Goal: Transaction & Acquisition: Register for event/course

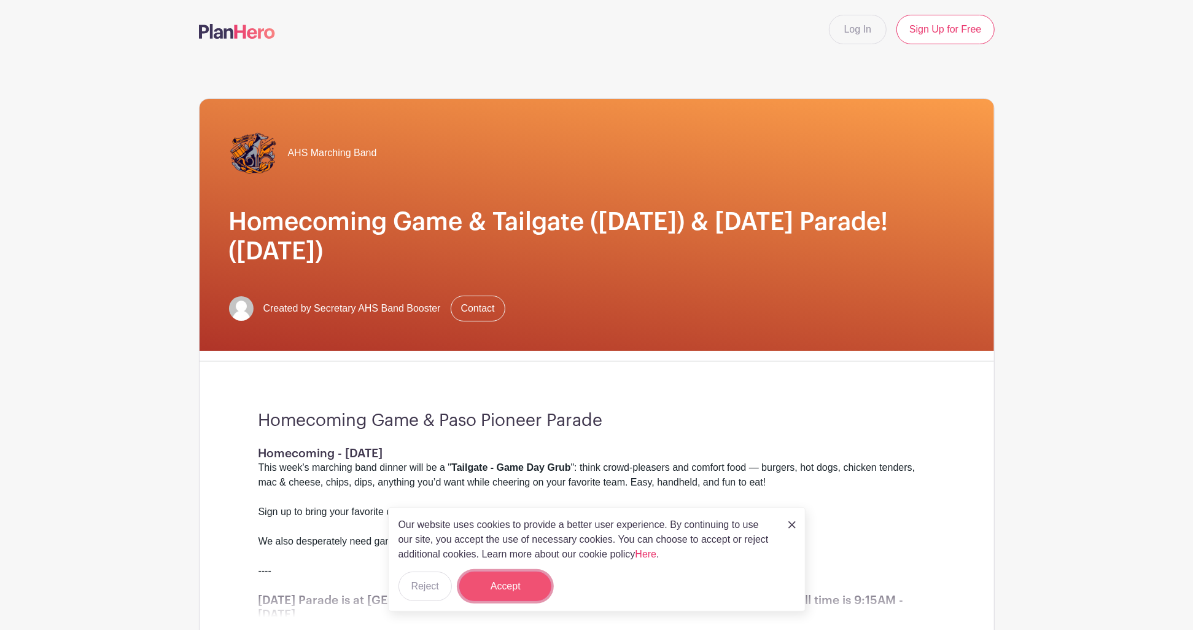
click at [523, 581] on button "Accept" at bounding box center [505, 585] width 92 height 29
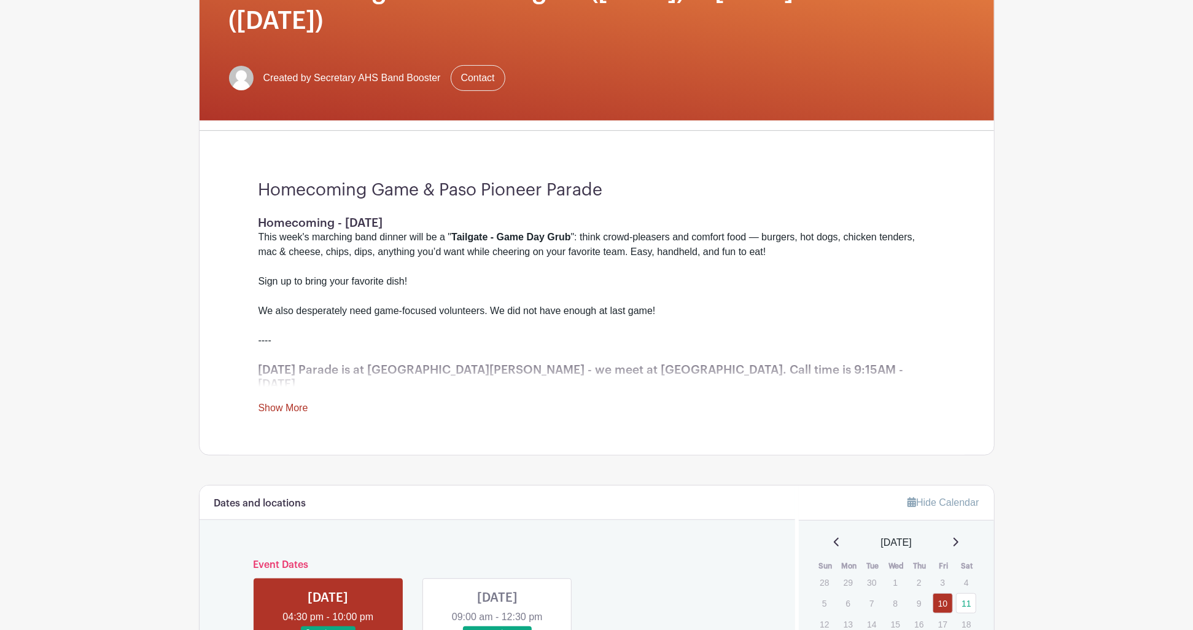
scroll to position [270, 0]
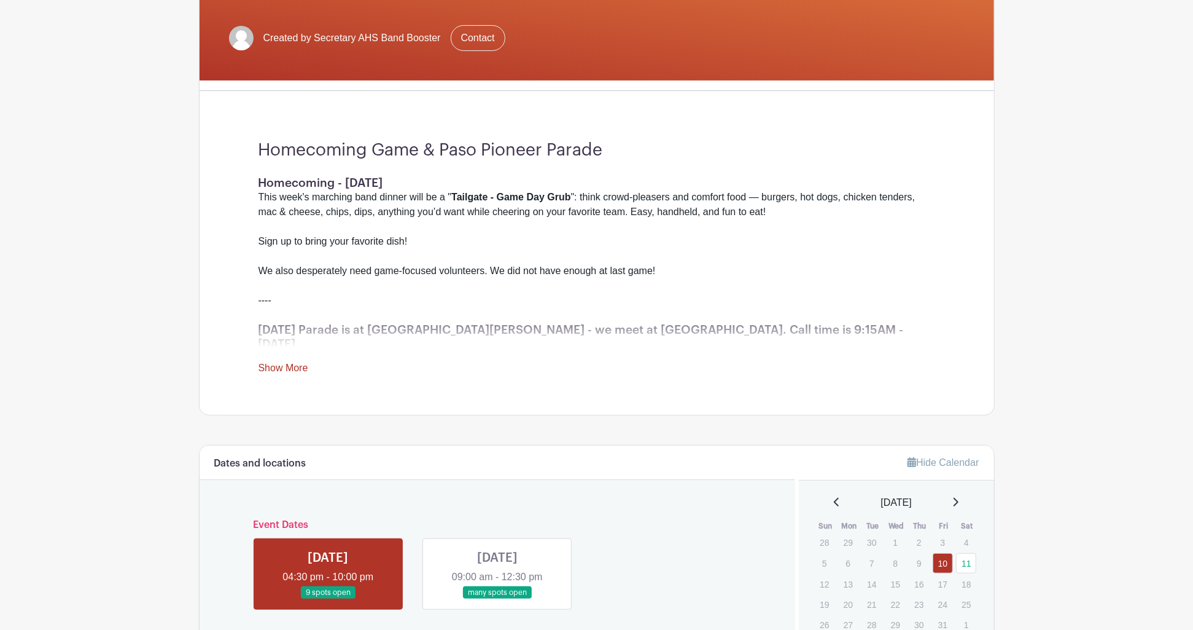
click at [292, 362] on link "Show More" at bounding box center [284, 369] width 50 height 15
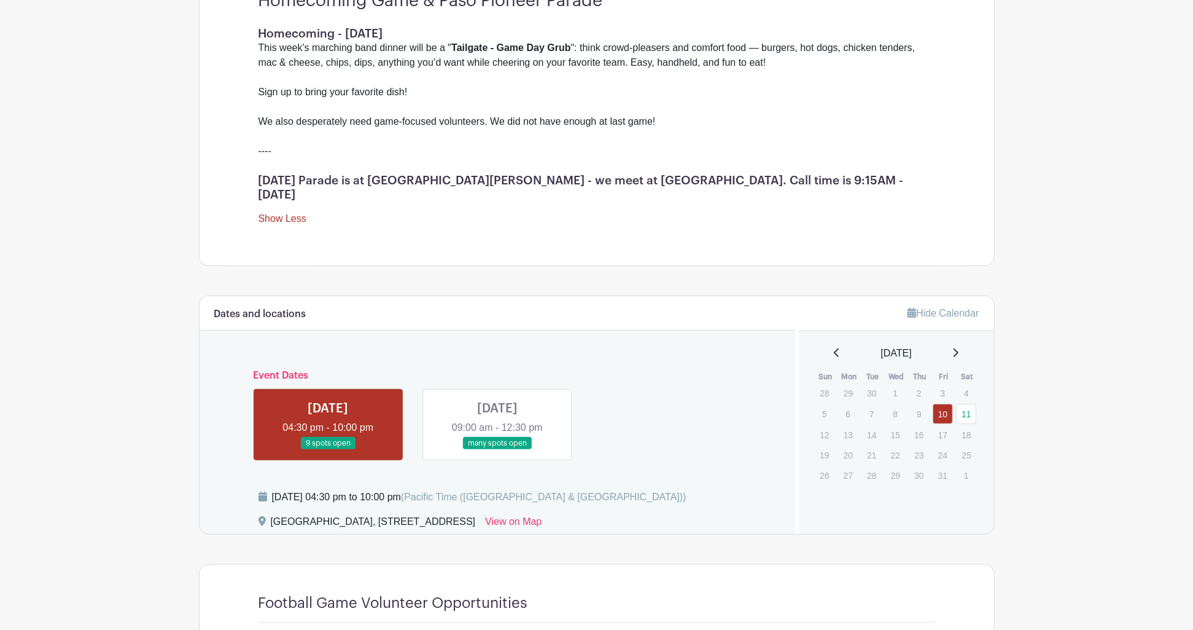
scroll to position [473, 0]
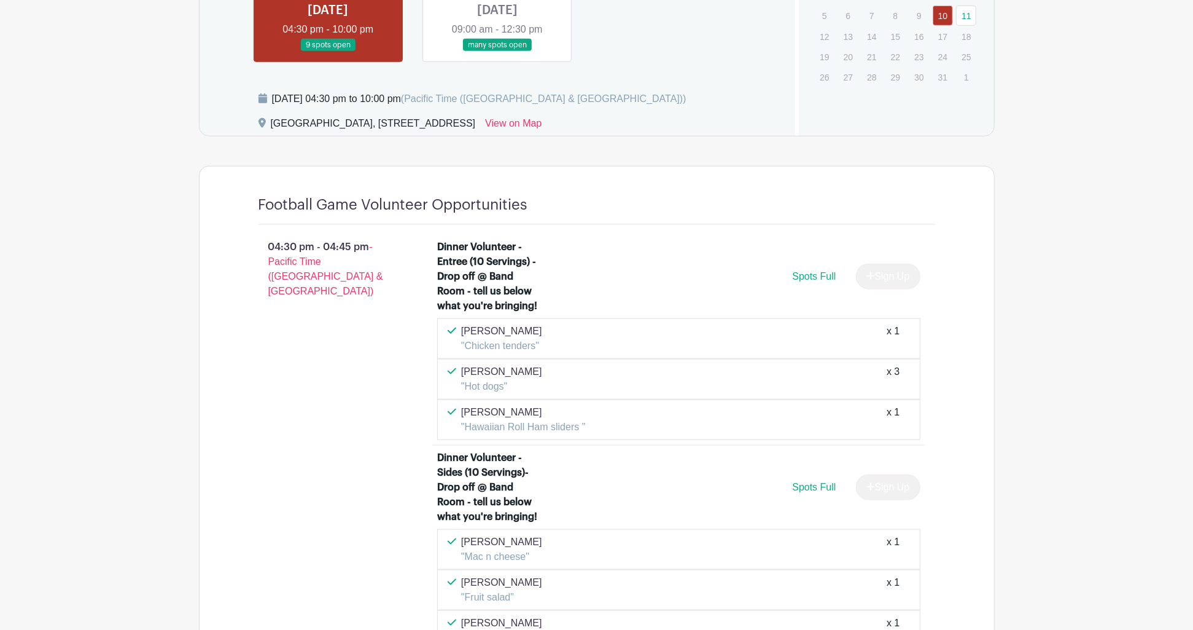
scroll to position [878, 0]
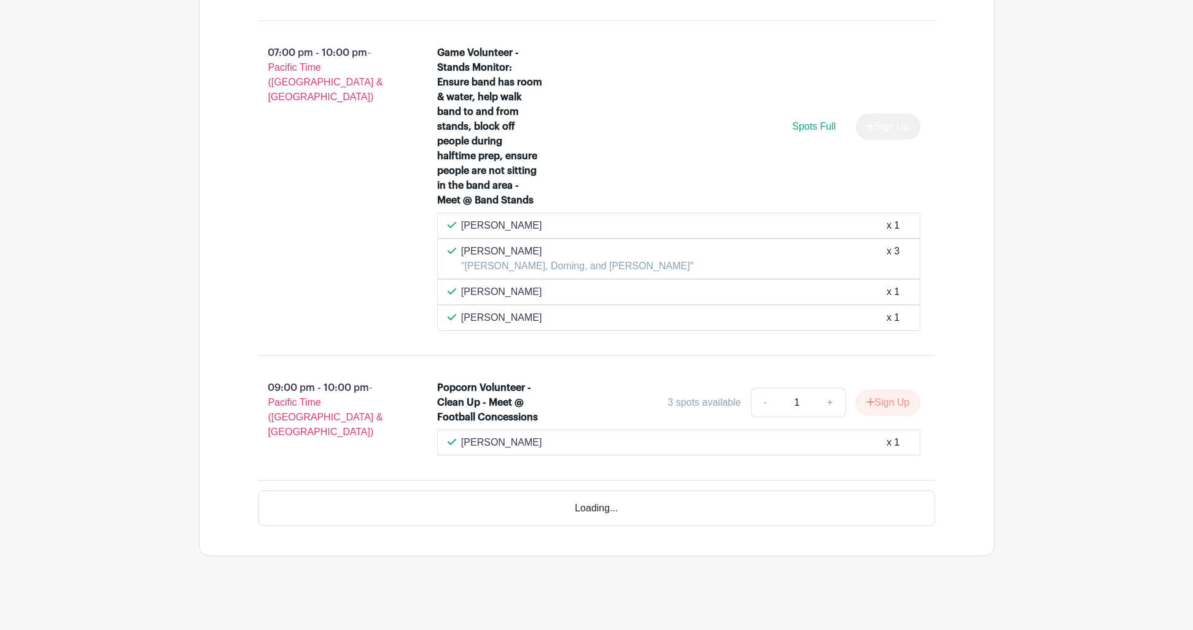
scroll to position [2952, 0]
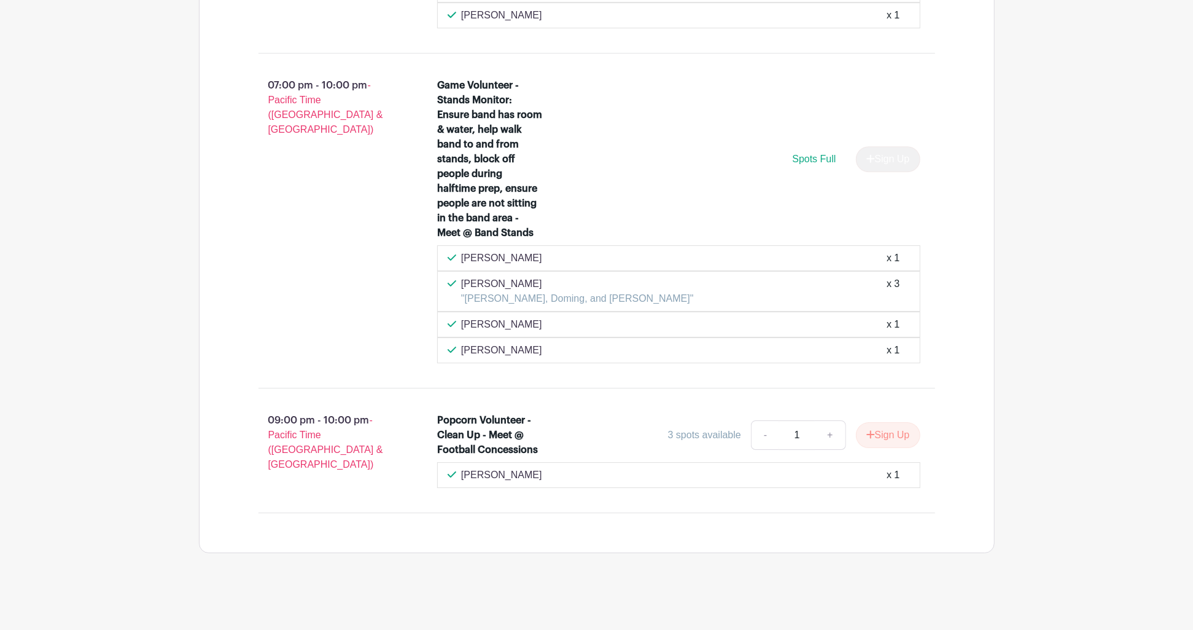
click at [889, 435] on button "Sign Up" at bounding box center [888, 435] width 64 height 26
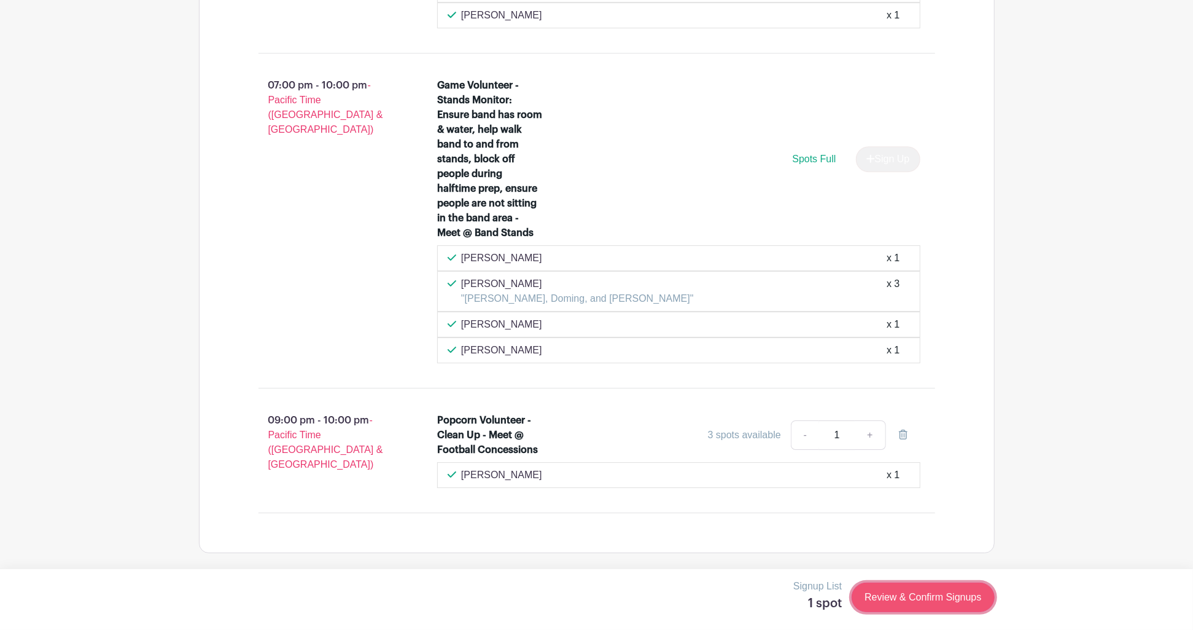
click at [924, 598] on link "Review & Confirm Signups" at bounding box center [923, 596] width 143 height 29
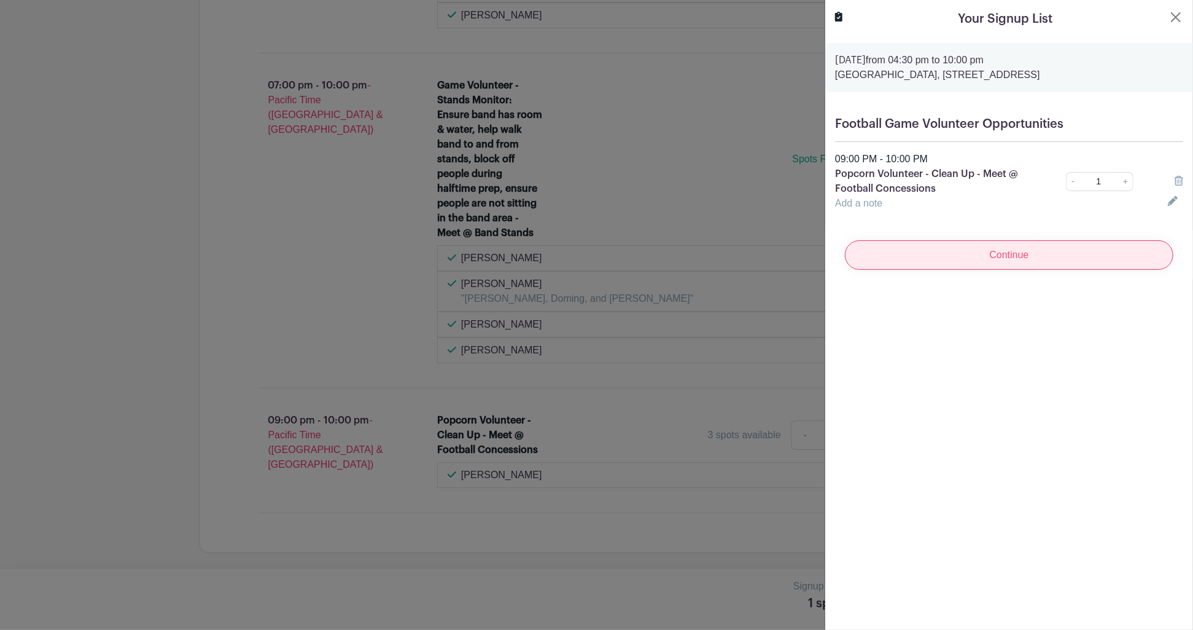
click at [1010, 254] on input "Continue" at bounding box center [1009, 254] width 329 height 29
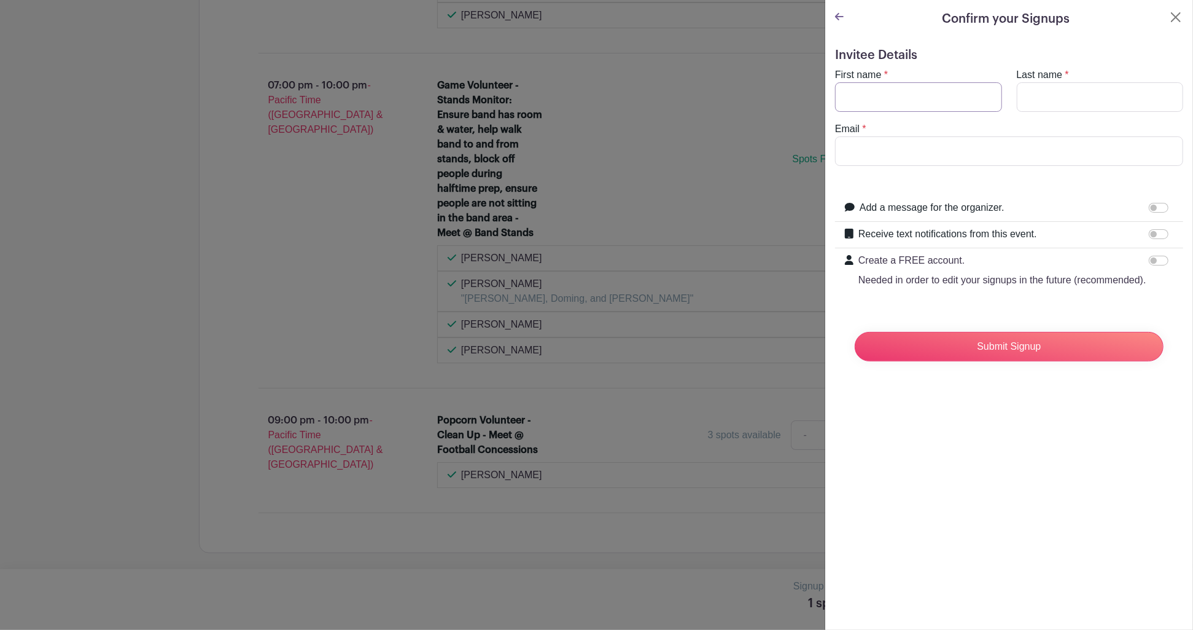
click at [886, 85] on input "First name" at bounding box center [918, 96] width 167 height 29
type input "[PERSON_NAME]"
type input "[EMAIL_ADDRESS][PERSON_NAME][DOMAIN_NAME]"
click at [1004, 473] on div "Confirm your Signups Invitee Details First name * [PERSON_NAME] Last name * [PE…" at bounding box center [1009, 315] width 369 height 630
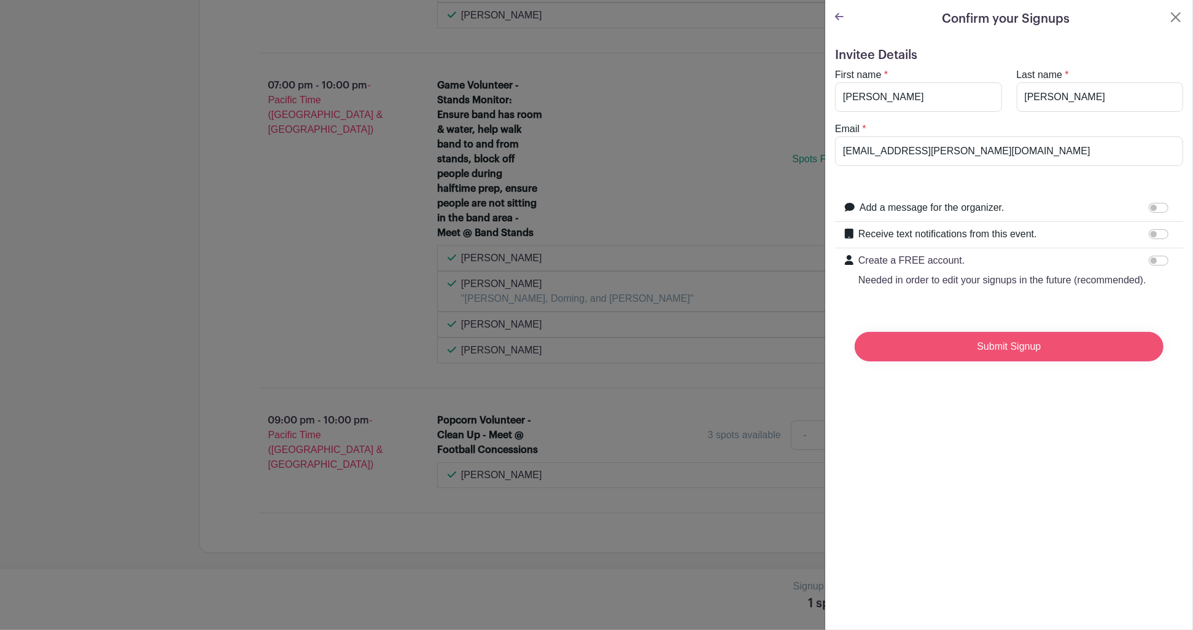
click at [1013, 345] on input "Submit Signup" at bounding box center [1009, 346] width 309 height 29
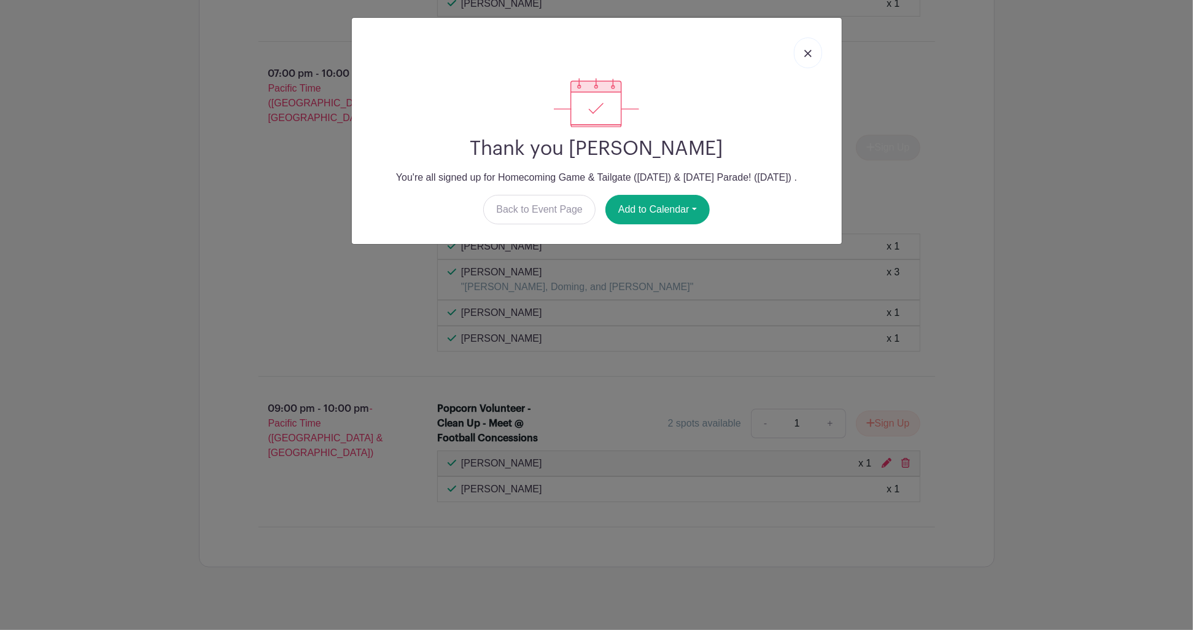
click at [97, 310] on div "Thank you [PERSON_NAME] You're all signed up for Homecoming Game & Tailgate ([D…" at bounding box center [596, 315] width 1193 height 630
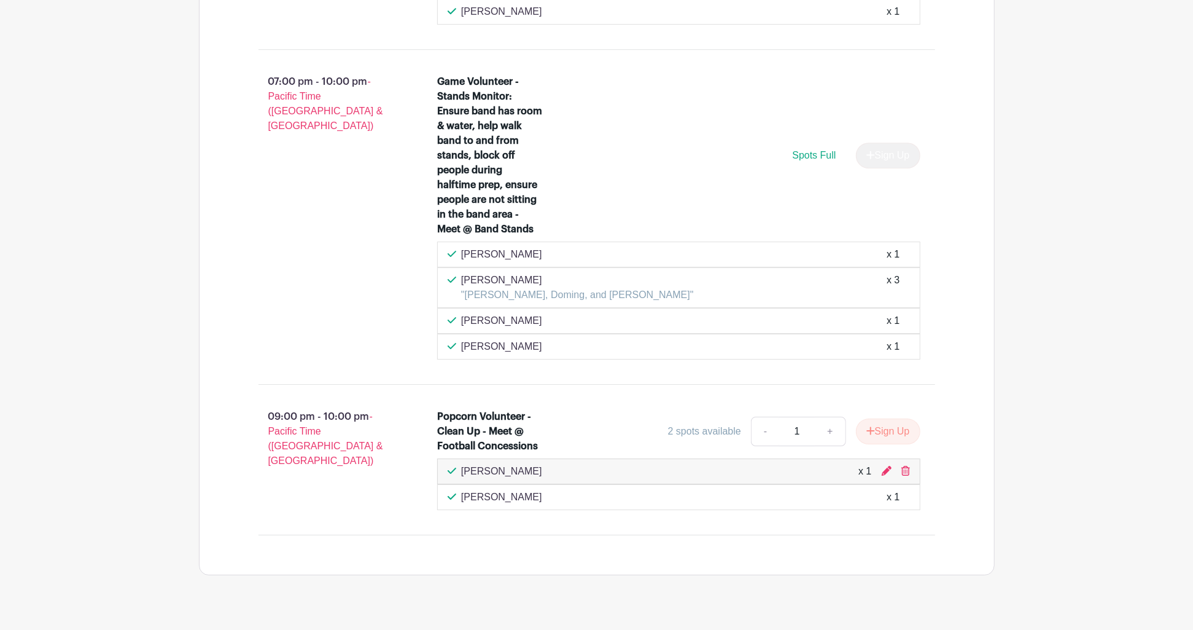
scroll to position [2910, 0]
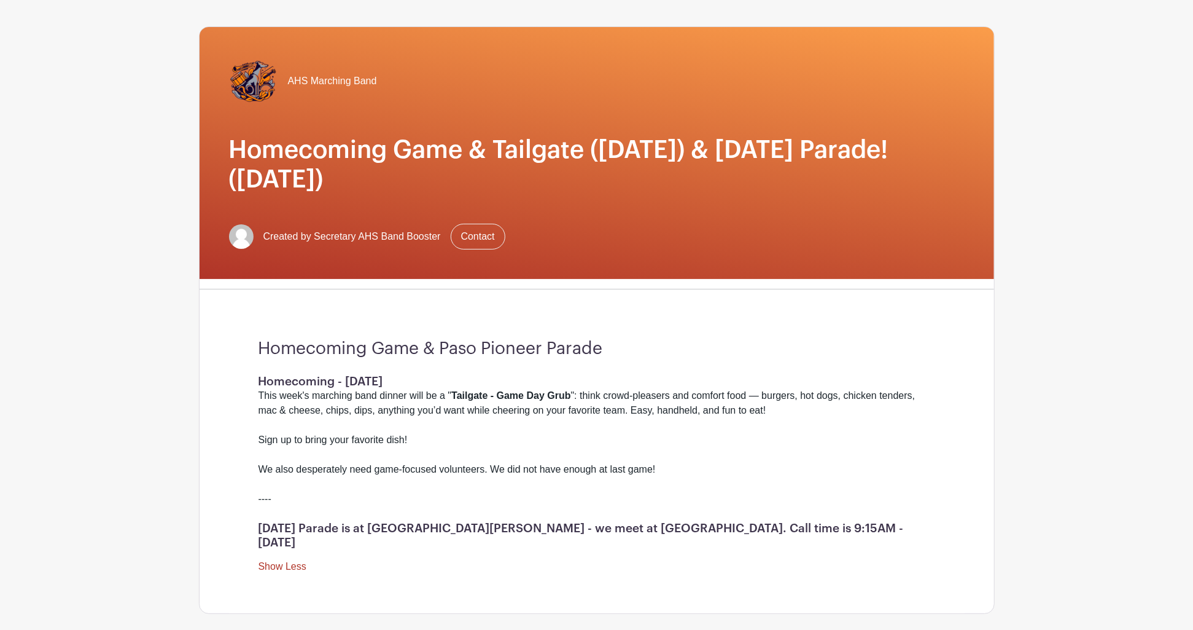
scroll to position [0, 0]
